Goal: Task Accomplishment & Management: Use online tool/utility

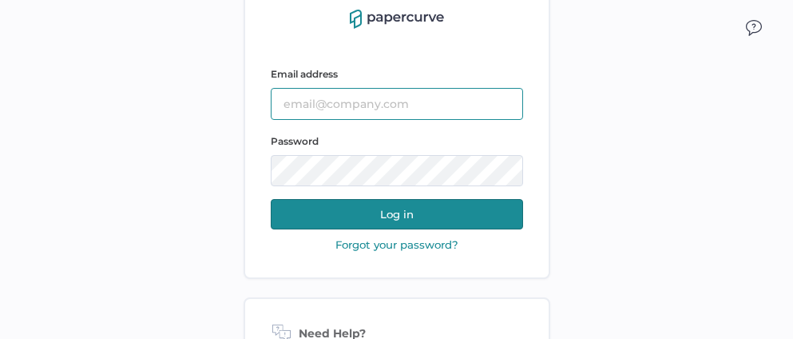
type input "jeffrey.kent@papercurve.com"
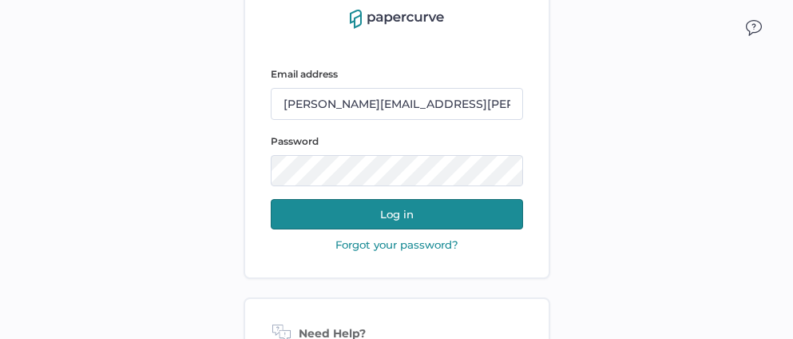
click at [394, 211] on button "Log in" at bounding box center [397, 214] width 252 height 30
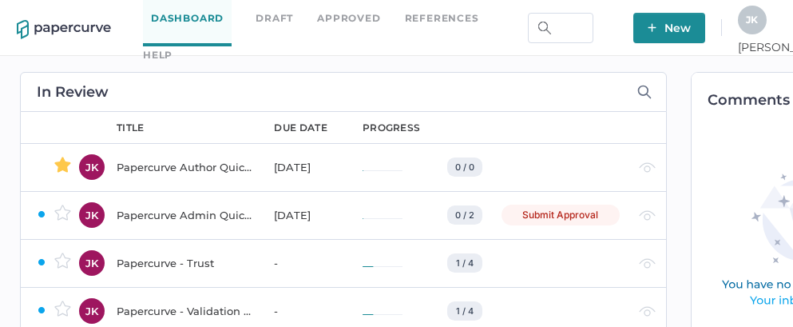
scroll to position [0, 108]
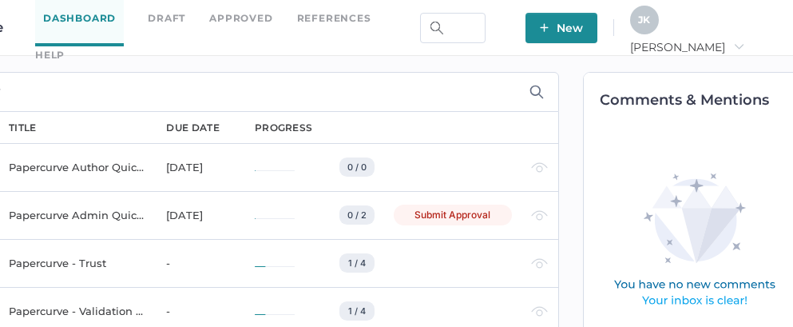
click at [744, 40] on span "Jeff arrow_right" at bounding box center [687, 47] width 114 height 14
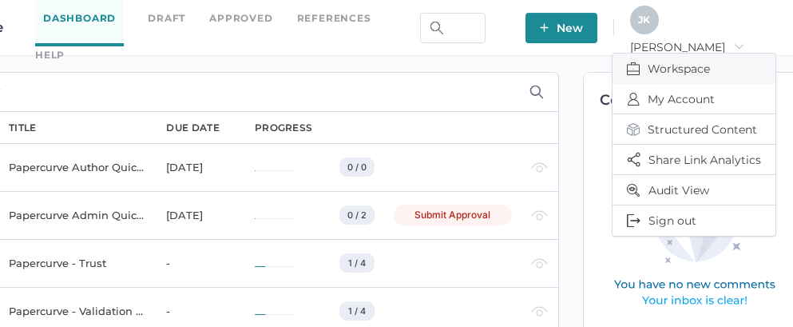
click at [670, 58] on span "Workspace" at bounding box center [694, 68] width 134 height 30
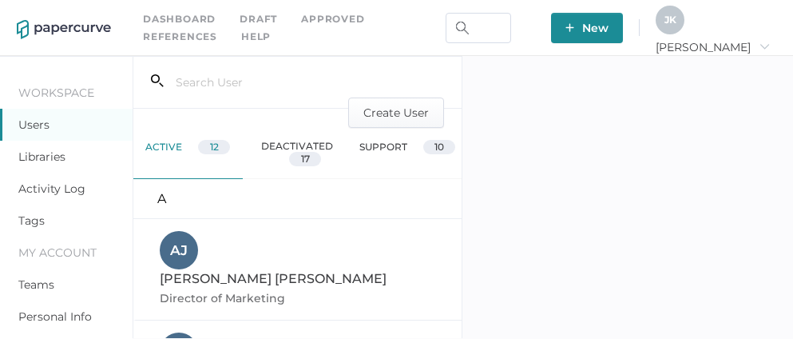
click at [54, 188] on link "Activity Log" at bounding box center [51, 188] width 67 height 14
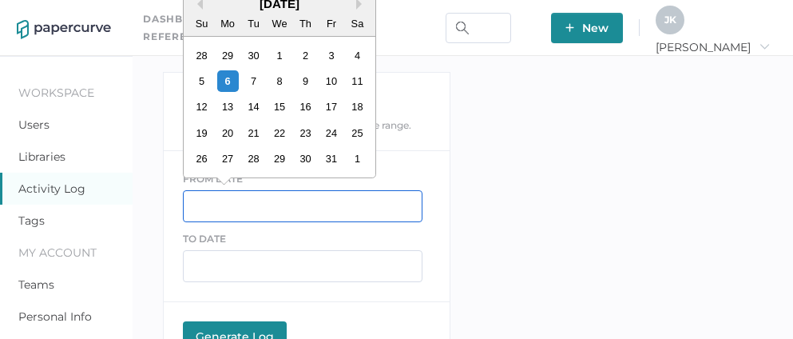
click at [263, 201] on input "text" at bounding box center [303, 206] width 240 height 32
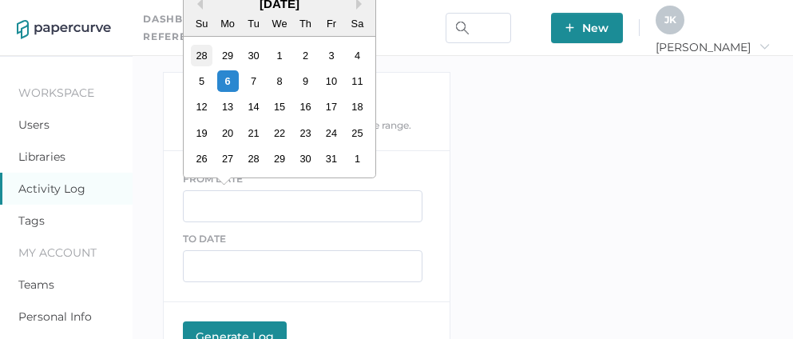
click at [202, 53] on div "28" at bounding box center [202, 56] width 22 height 22
type input "09/28/2025"
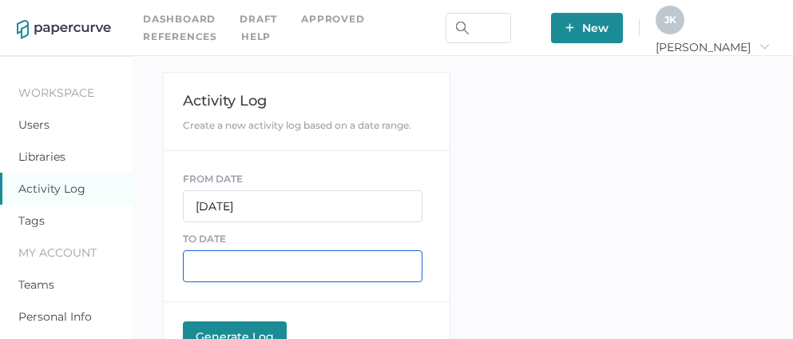
click at [248, 269] on input "text" at bounding box center [303, 266] width 240 height 32
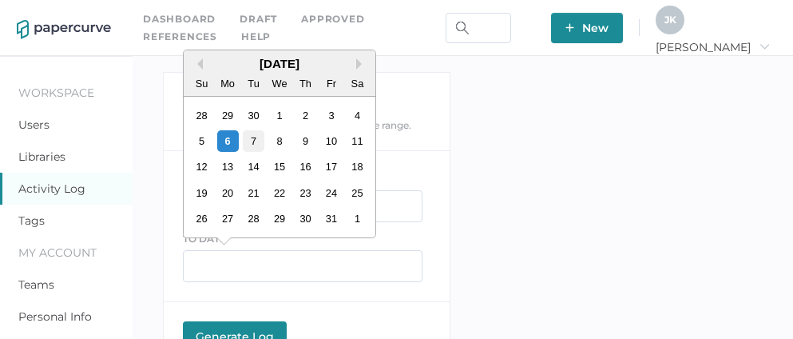
click at [259, 142] on div "7" at bounding box center [253, 141] width 22 height 22
type input "10/07/2025"
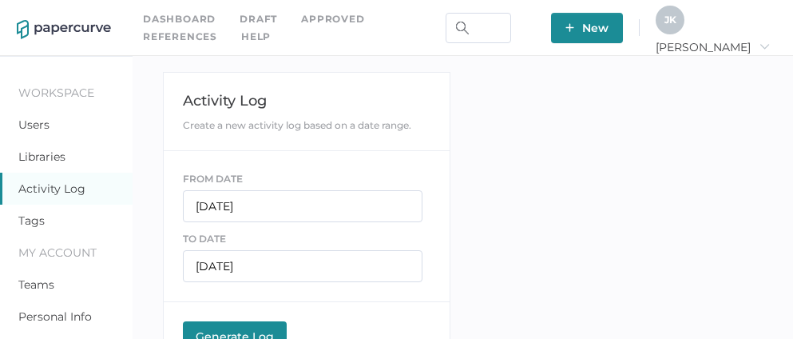
click at [243, 326] on button "Generate Log Processing" at bounding box center [235, 337] width 104 height 32
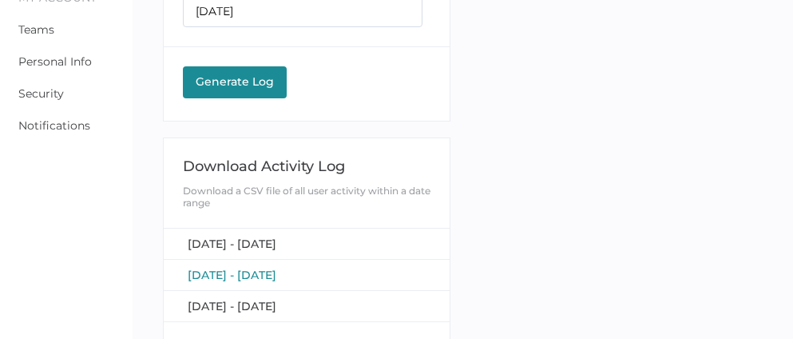
scroll to position [266, 0]
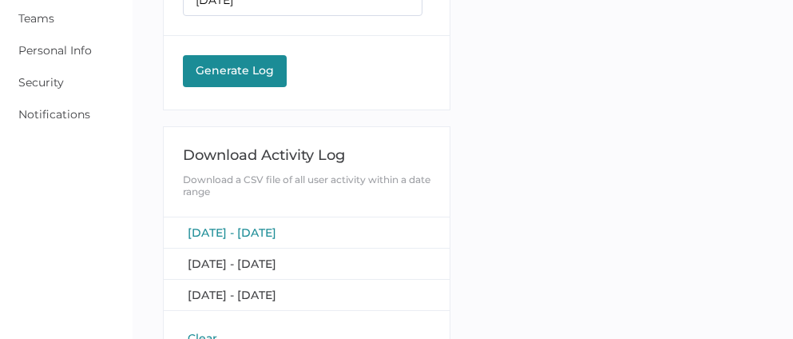
click at [274, 226] on span "September 28, 2025 - October 7, 2025" at bounding box center [232, 232] width 89 height 14
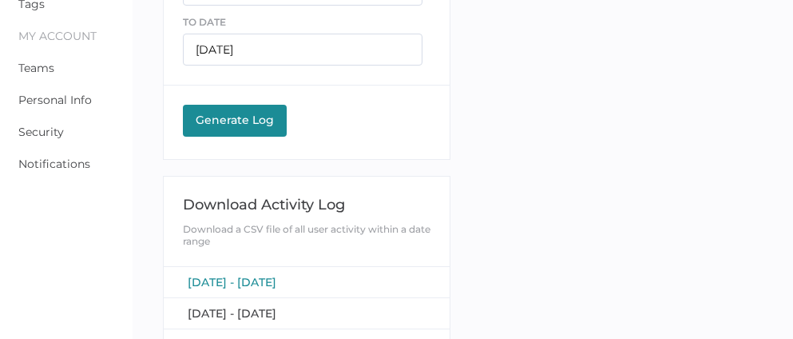
scroll to position [31, 0]
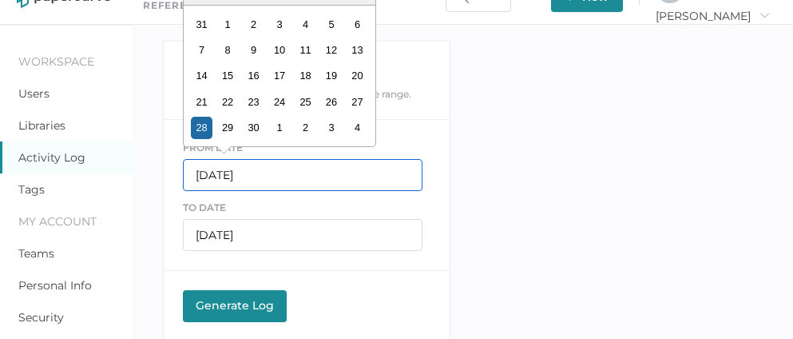
click at [230, 176] on input "09/28/2025" at bounding box center [303, 175] width 240 height 32
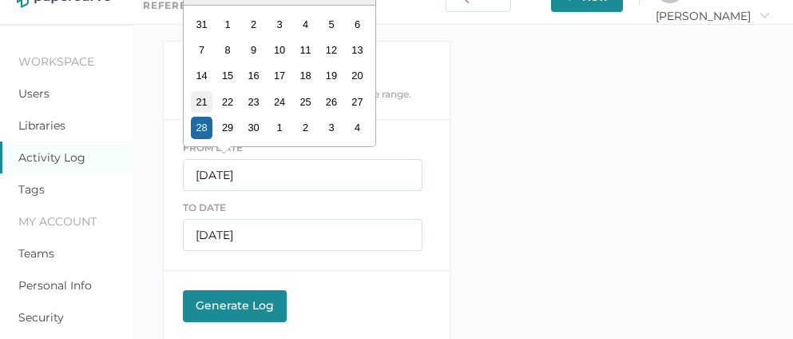
click at [204, 102] on div "21" at bounding box center [202, 102] width 22 height 22
type input "09/21/2025"
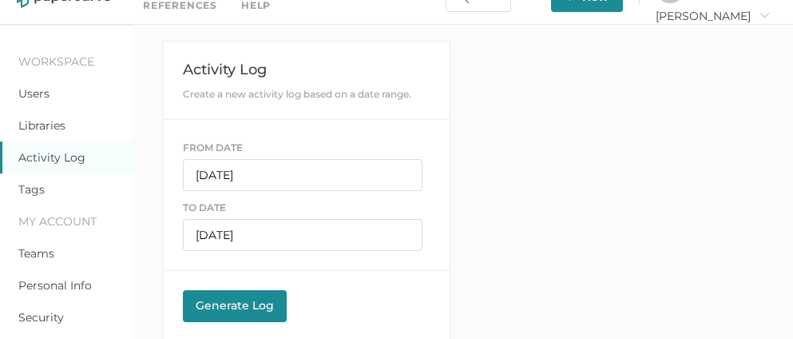
click at [245, 308] on div "Generate Log" at bounding box center [235, 305] width 88 height 14
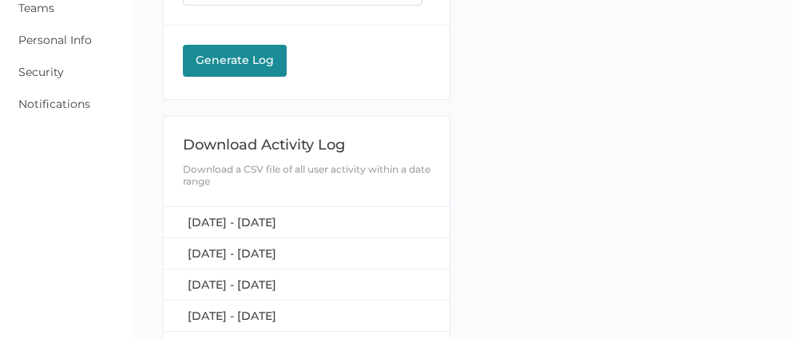
scroll to position [300, 0]
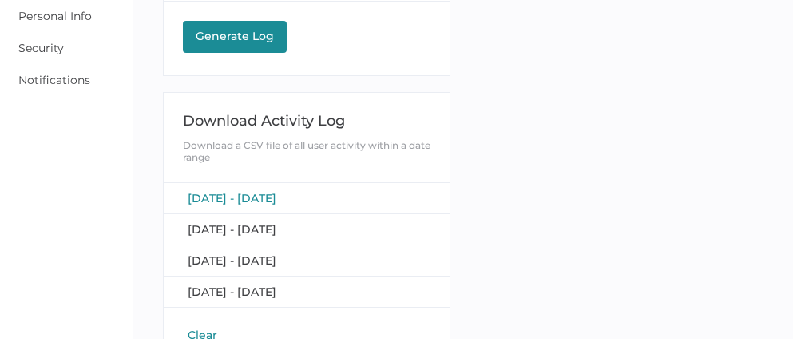
click at [276, 194] on span "September 21, 2025 - October 7, 2025" at bounding box center [232, 198] width 89 height 14
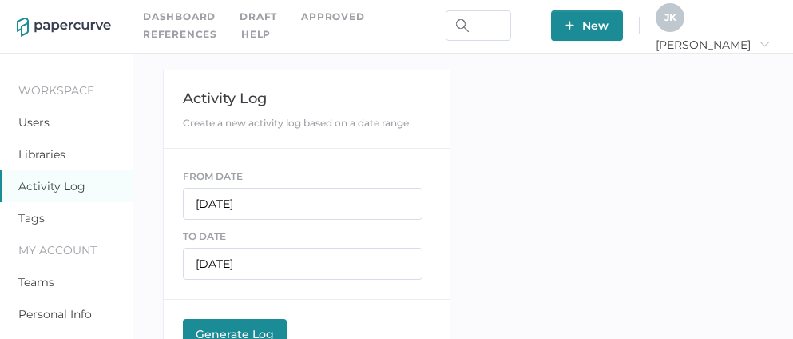
scroll to position [0, 0]
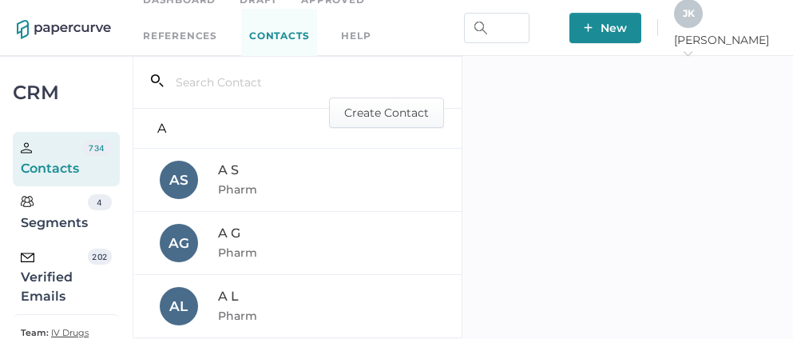
click at [50, 286] on div "Verified Emails" at bounding box center [54, 276] width 67 height 57
